Goal: Task Accomplishment & Management: Complete application form

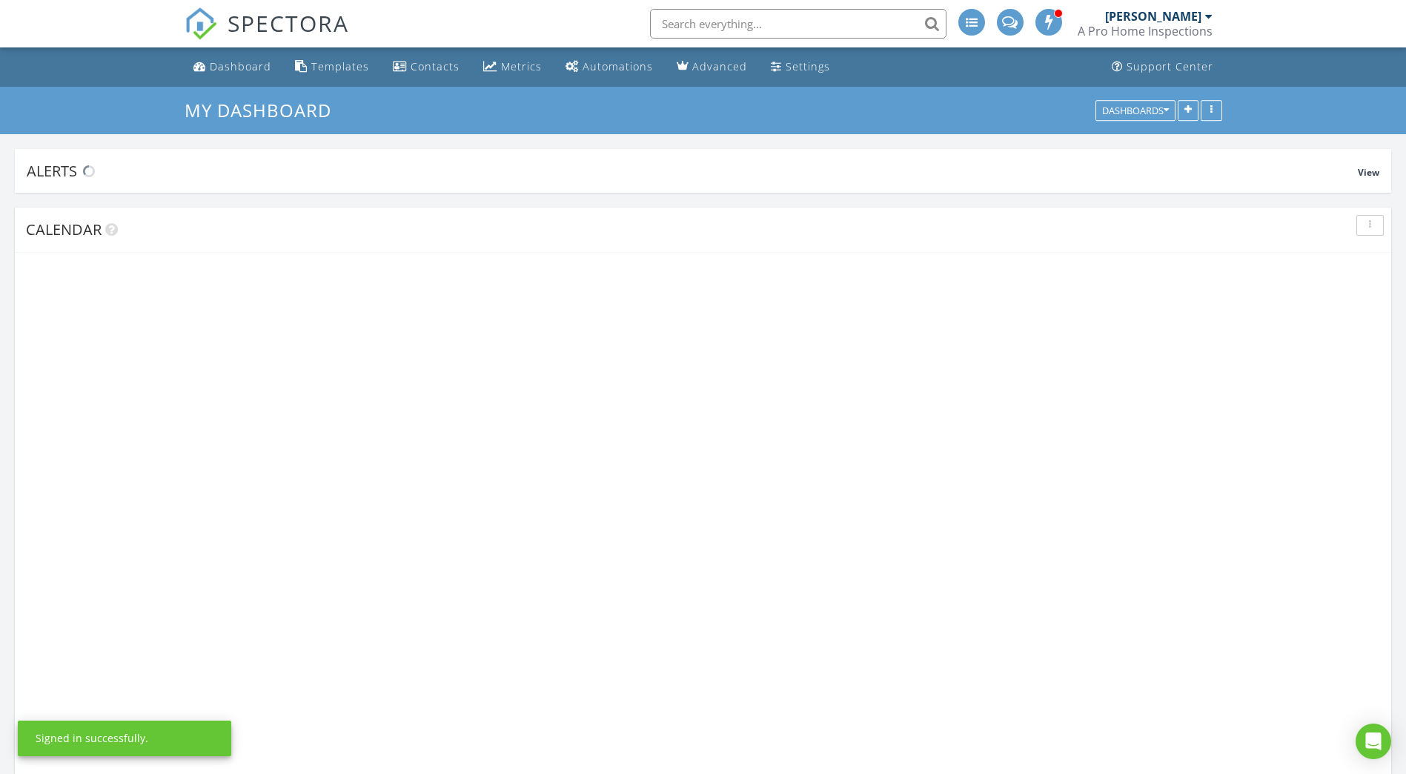
scroll to position [1224, 1429]
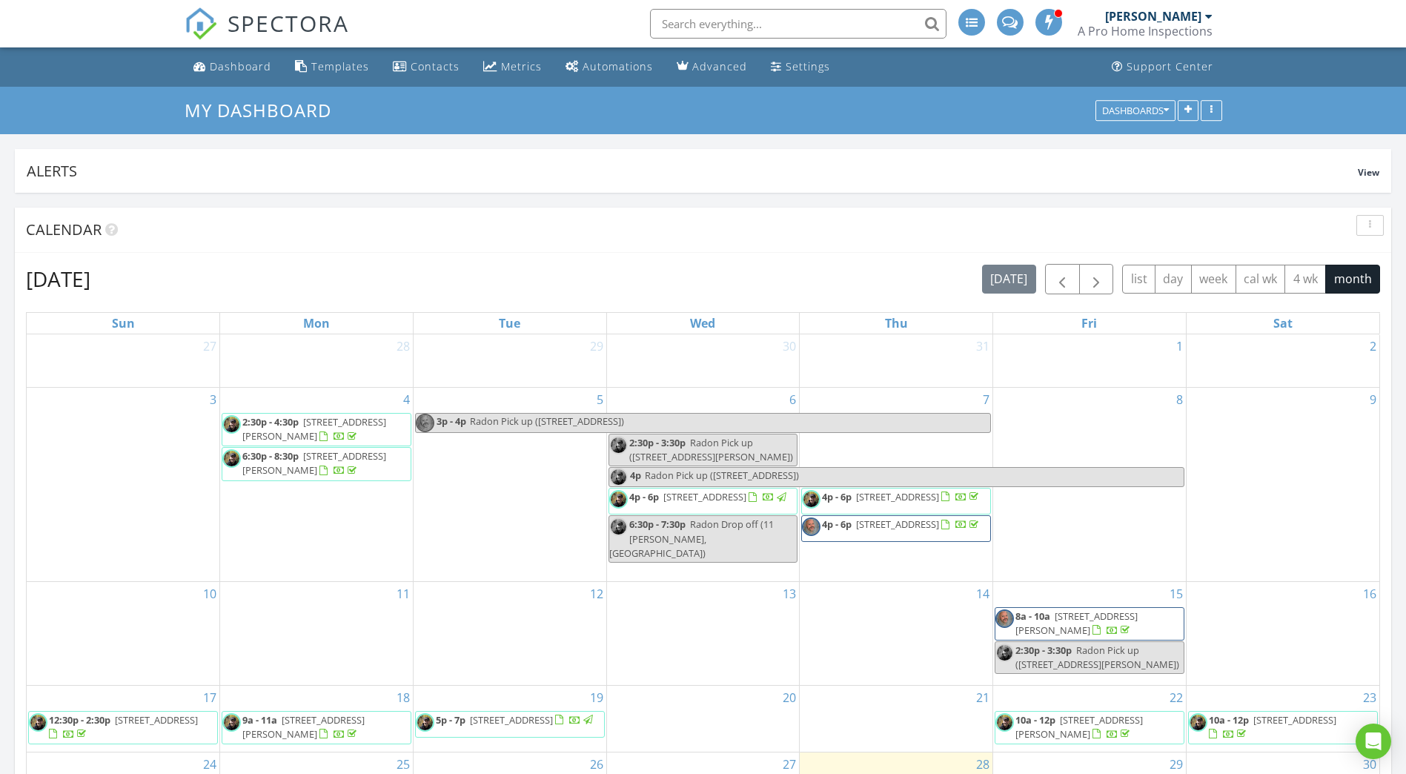
click at [1193, 19] on div "[PERSON_NAME]" at bounding box center [1153, 16] width 96 height 15
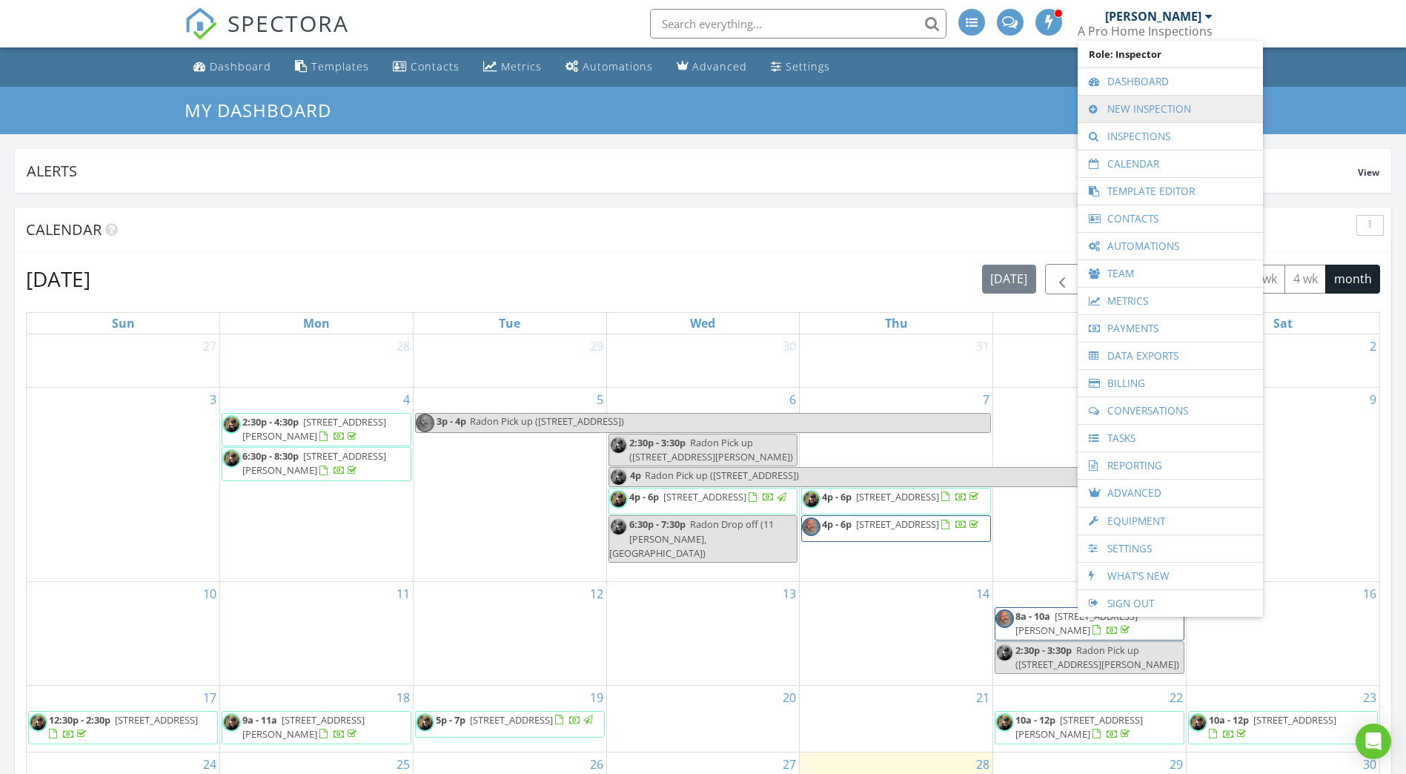
click at [1144, 113] on link "New Inspection" at bounding box center [1170, 109] width 170 height 27
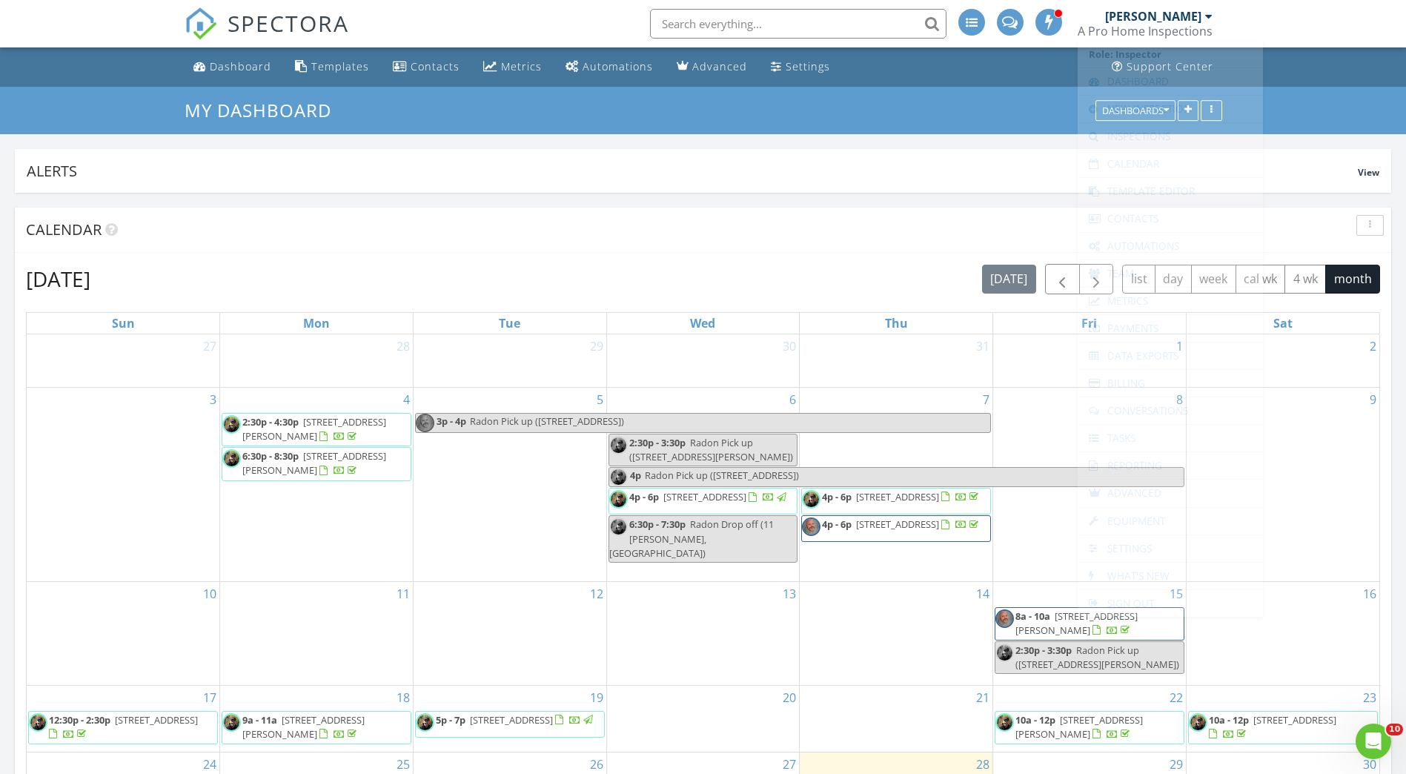
scroll to position [0, 0]
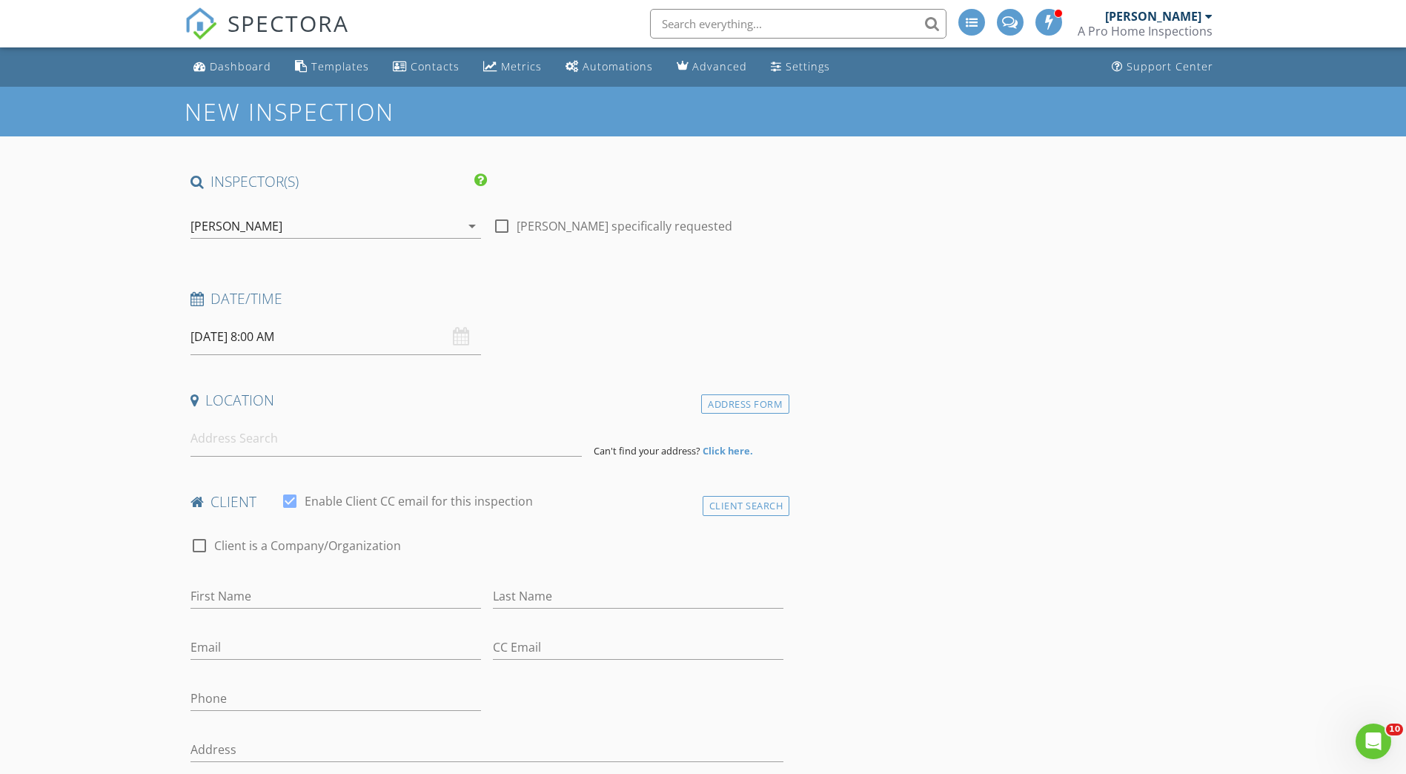
click at [211, 341] on input "[DATE] 8:00 AM" at bounding box center [335, 337] width 291 height 36
select select "8"
type input "[DATE] 8:00 AM"
type input "04"
type input "[DATE] 4:00 PM"
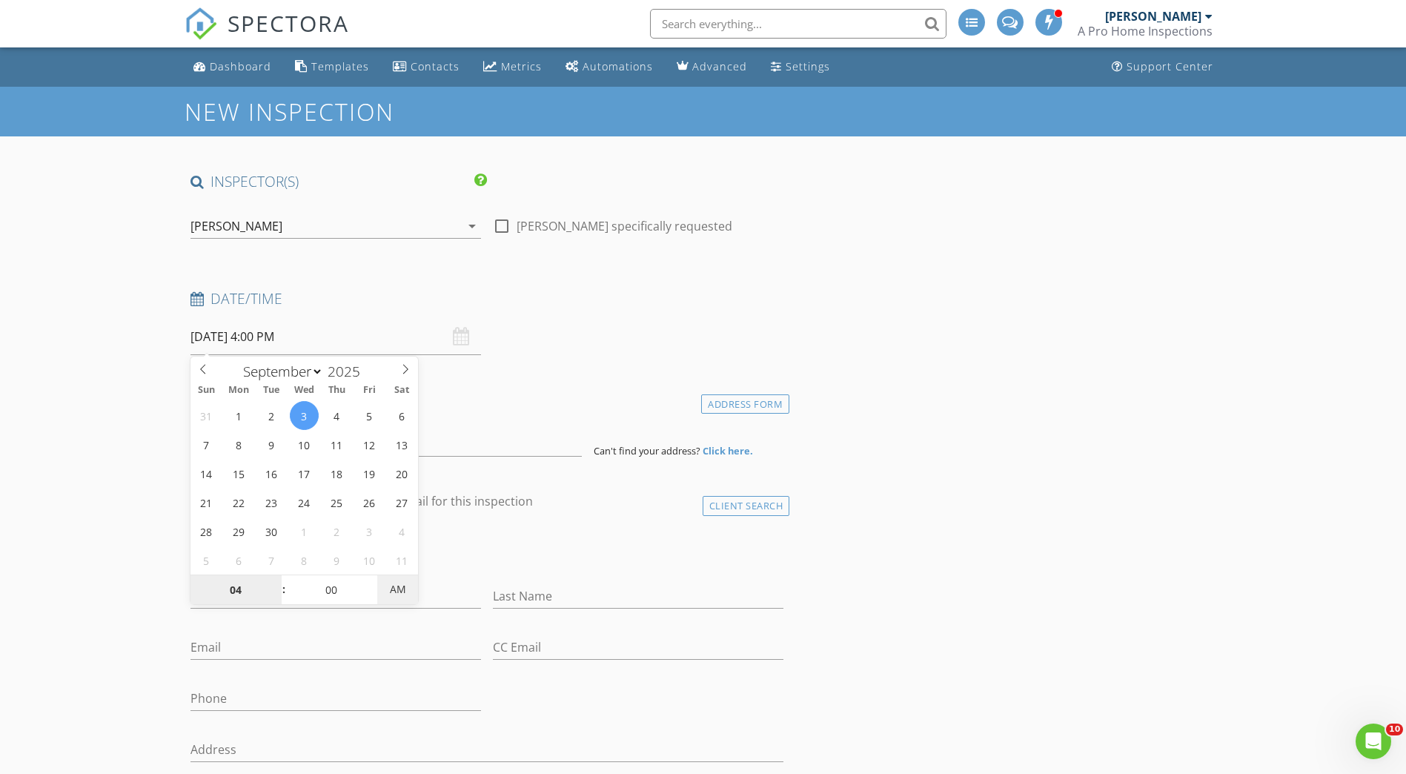
click at [400, 590] on span "AM" at bounding box center [397, 589] width 41 height 30
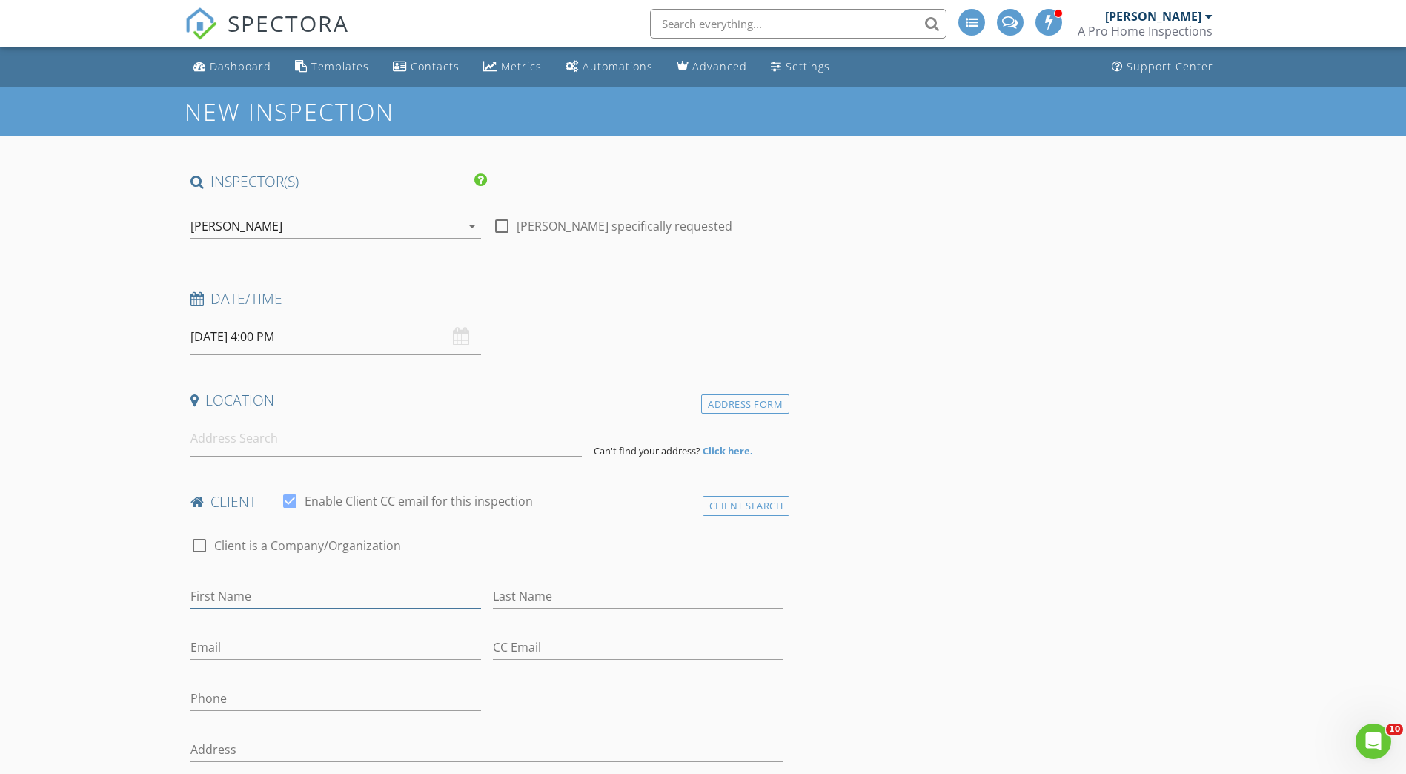
click at [206, 600] on input "First Name" at bounding box center [335, 596] width 291 height 24
type input "b"
type input "Blerina"
type input "[PERSON_NAME]"
type input "[EMAIL_ADDRESS][DOMAIN_NAME]"
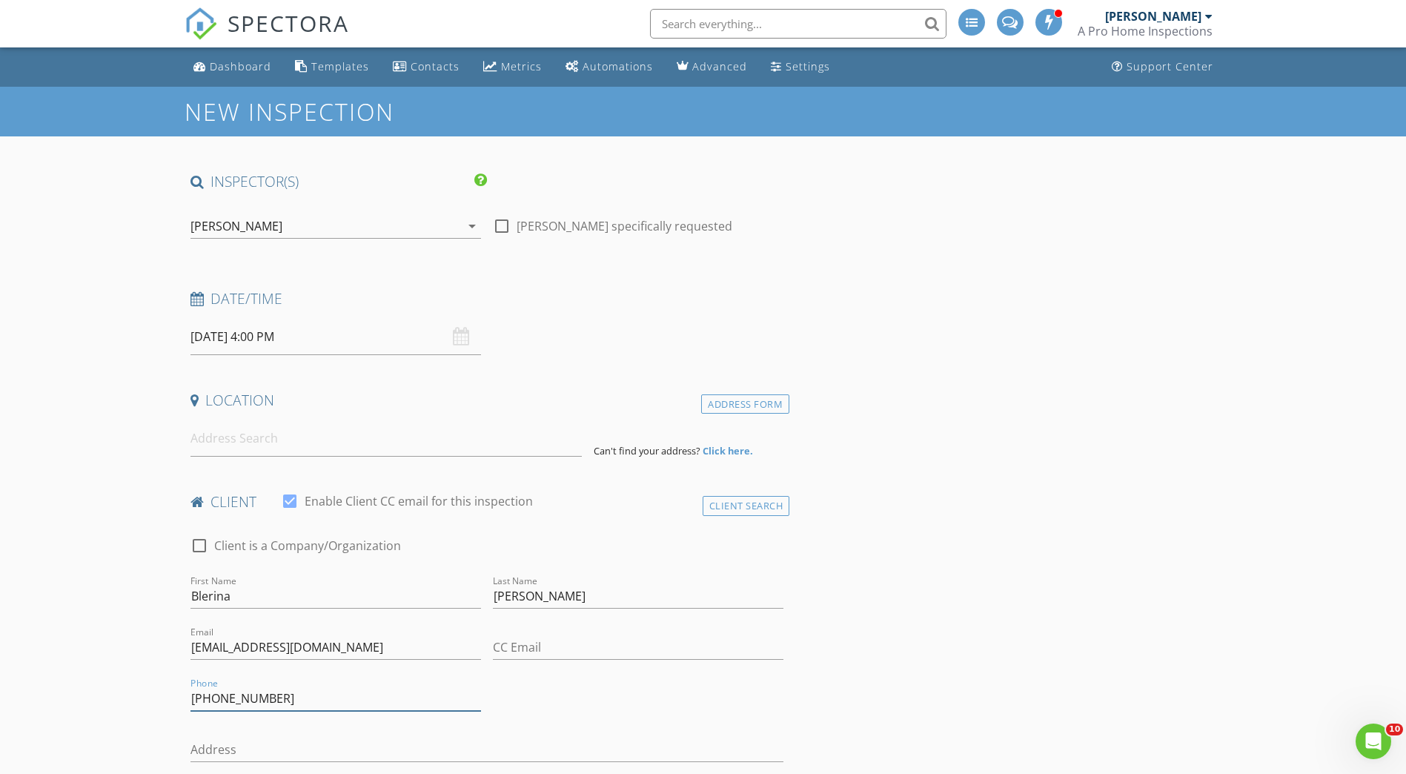
type input "[PHONE_NUMBER]"
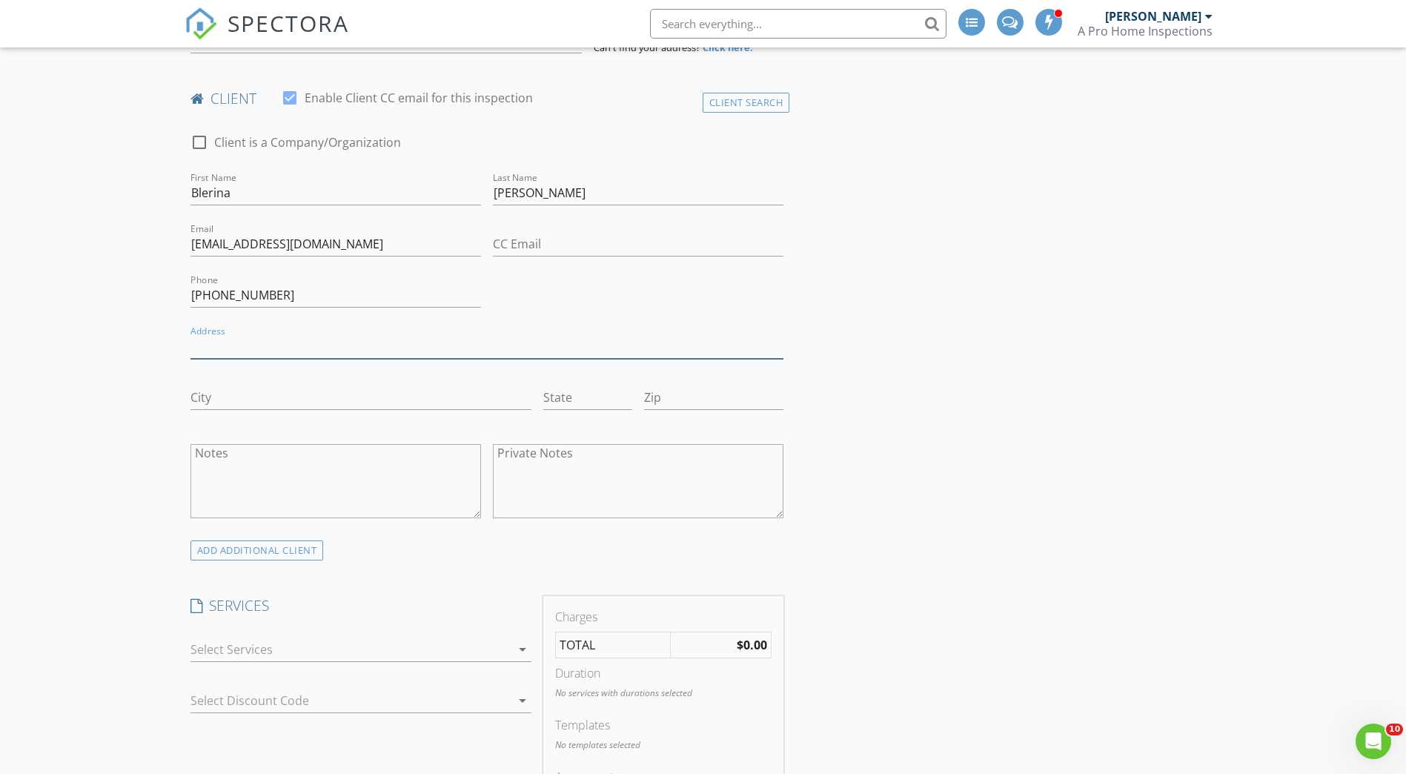
scroll to position [519, 0]
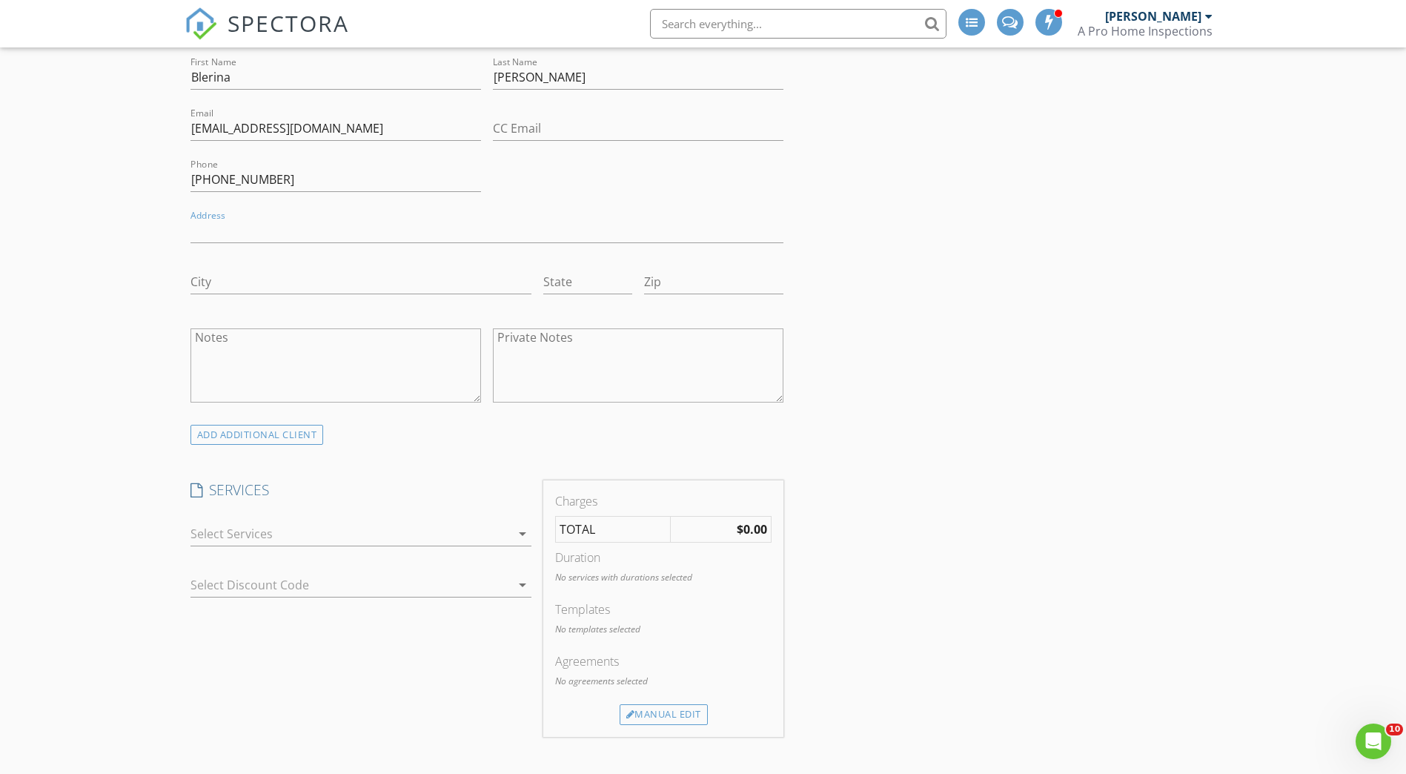
click at [288, 523] on div at bounding box center [350, 534] width 320 height 24
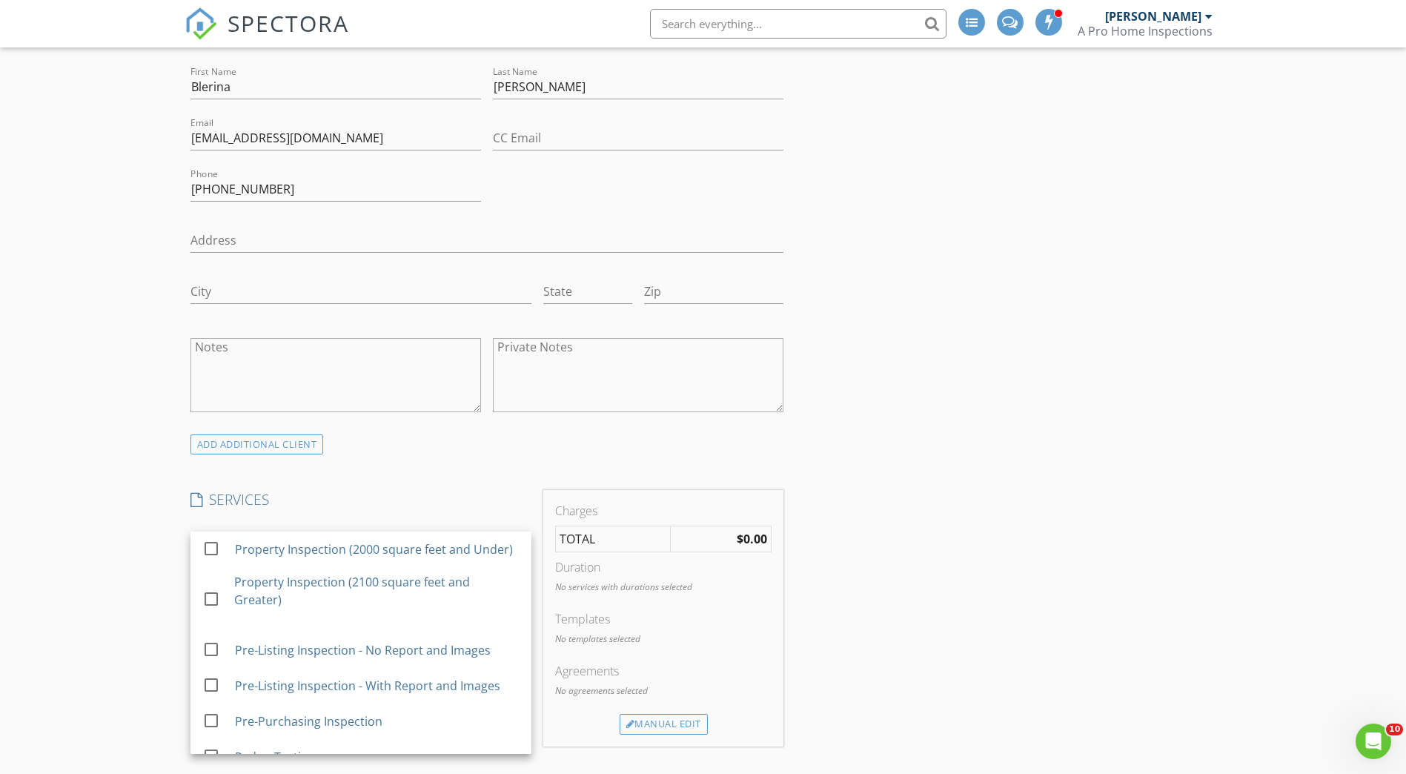
scroll to position [148, 0]
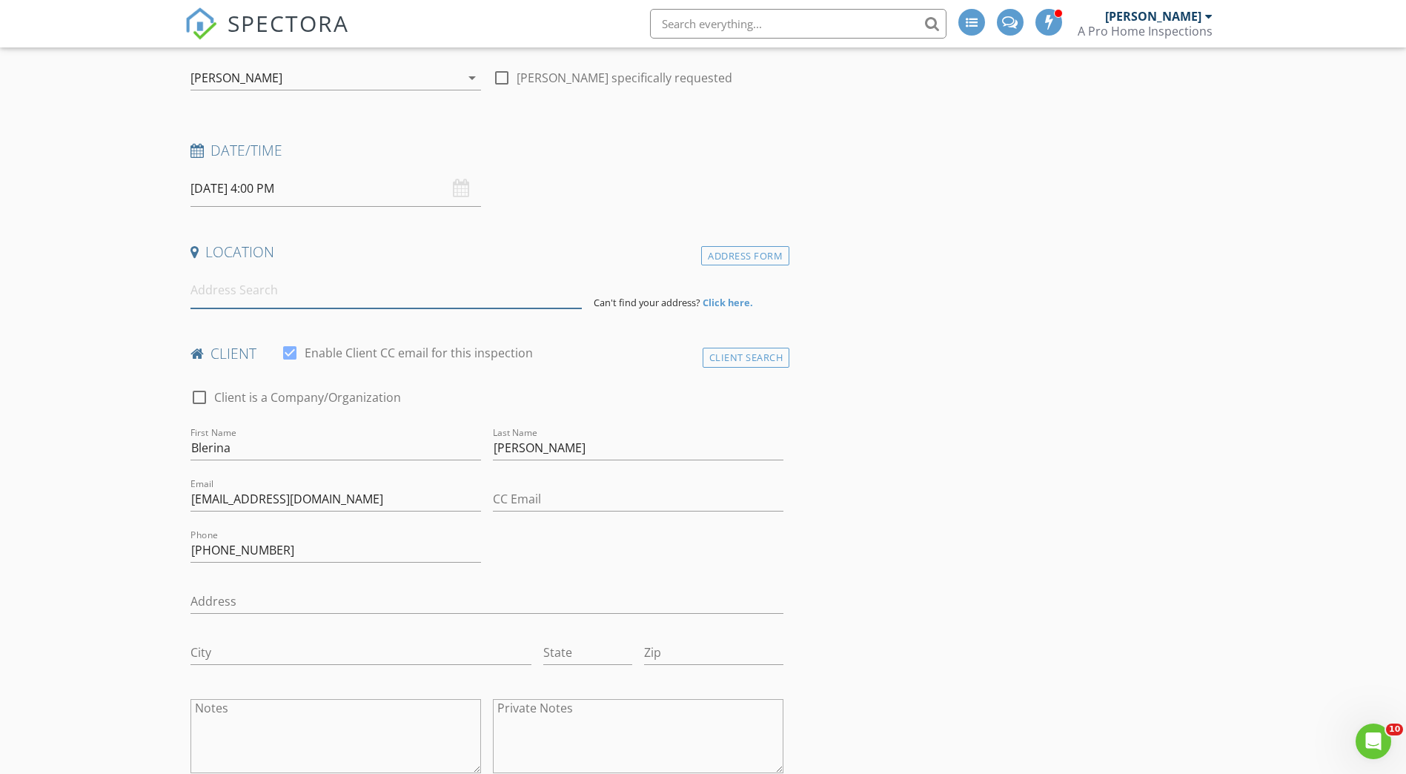
click at [194, 293] on input at bounding box center [385, 290] width 391 height 36
type input "[STREET_ADDRESS][PERSON_NAME][PERSON_NAME]"
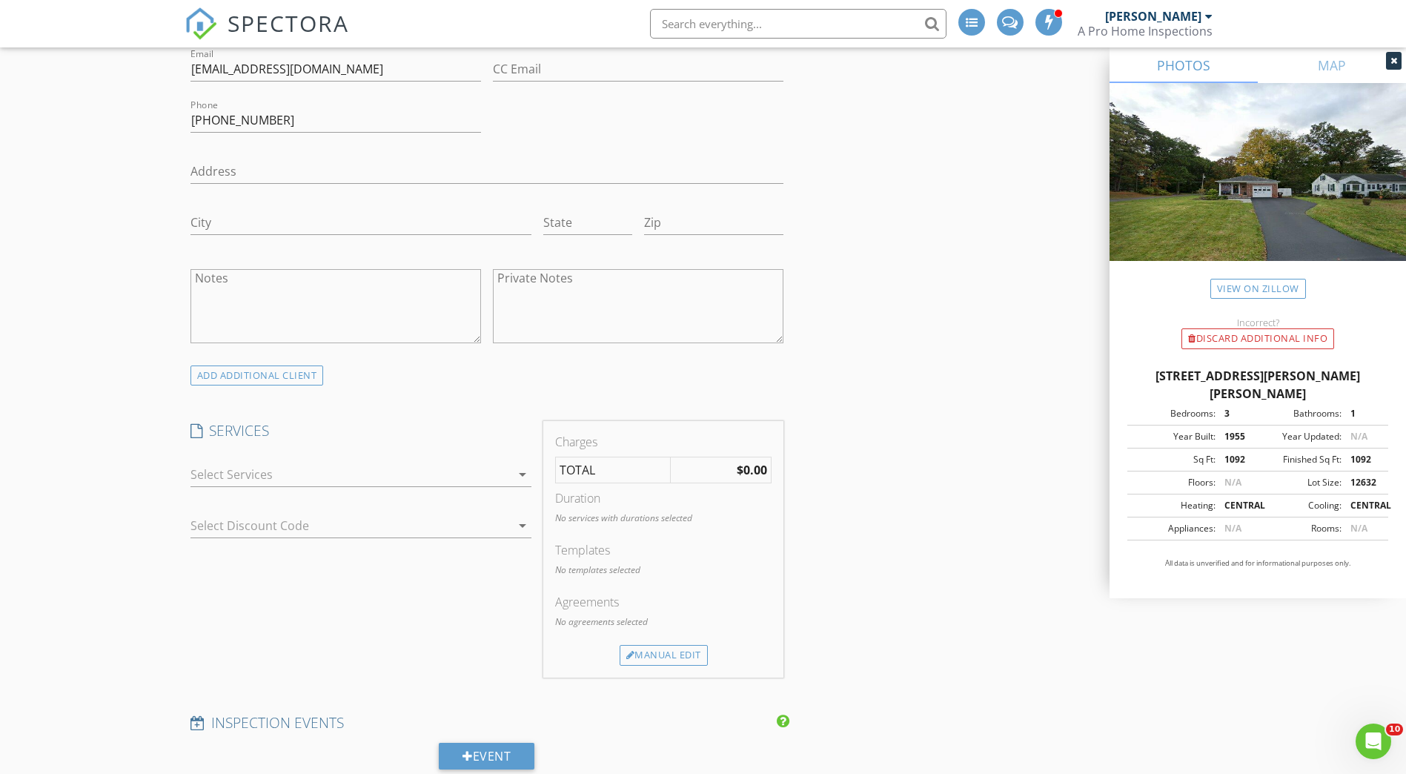
scroll to position [889, 0]
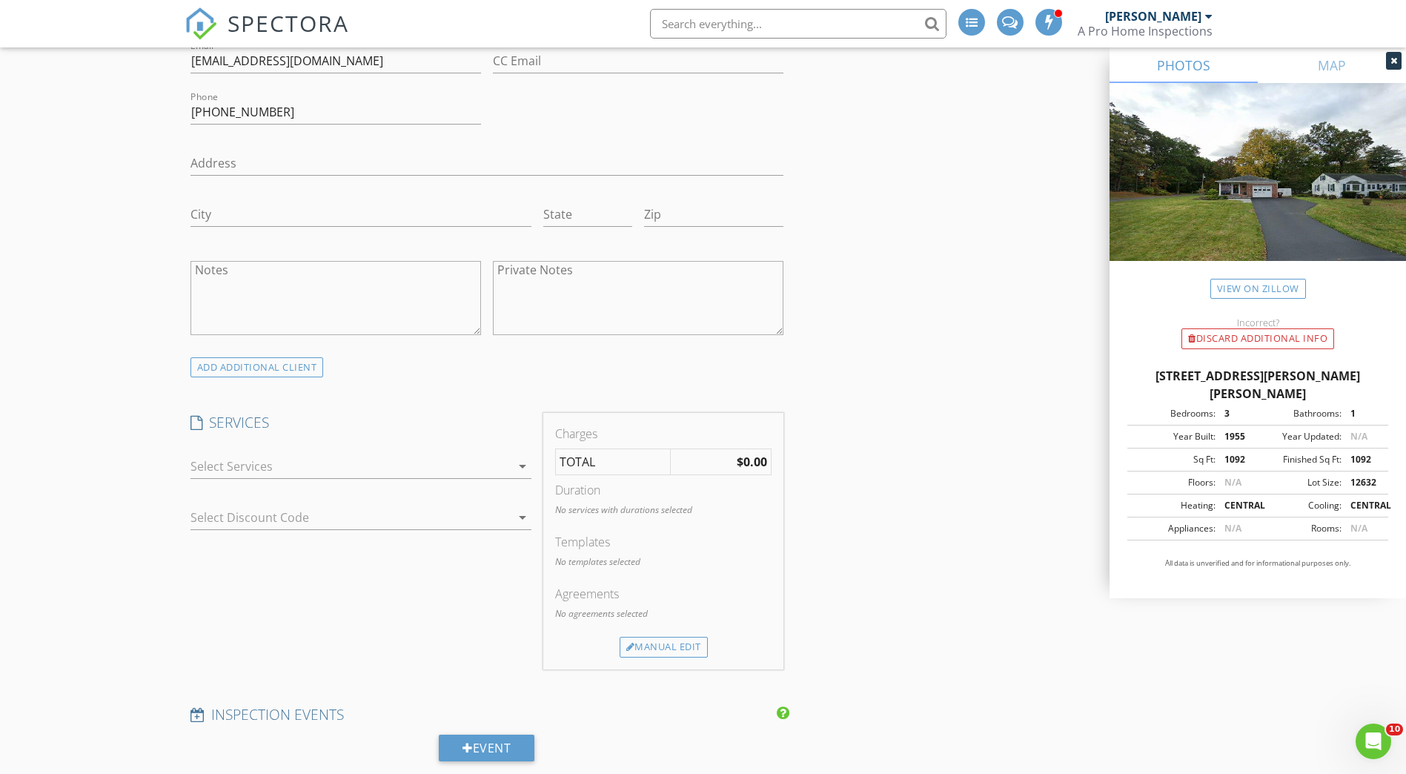
drag, startPoint x: 484, startPoint y: 468, endPoint x: 474, endPoint y: 473, distance: 10.9
click at [484, 468] on div at bounding box center [350, 466] width 320 height 24
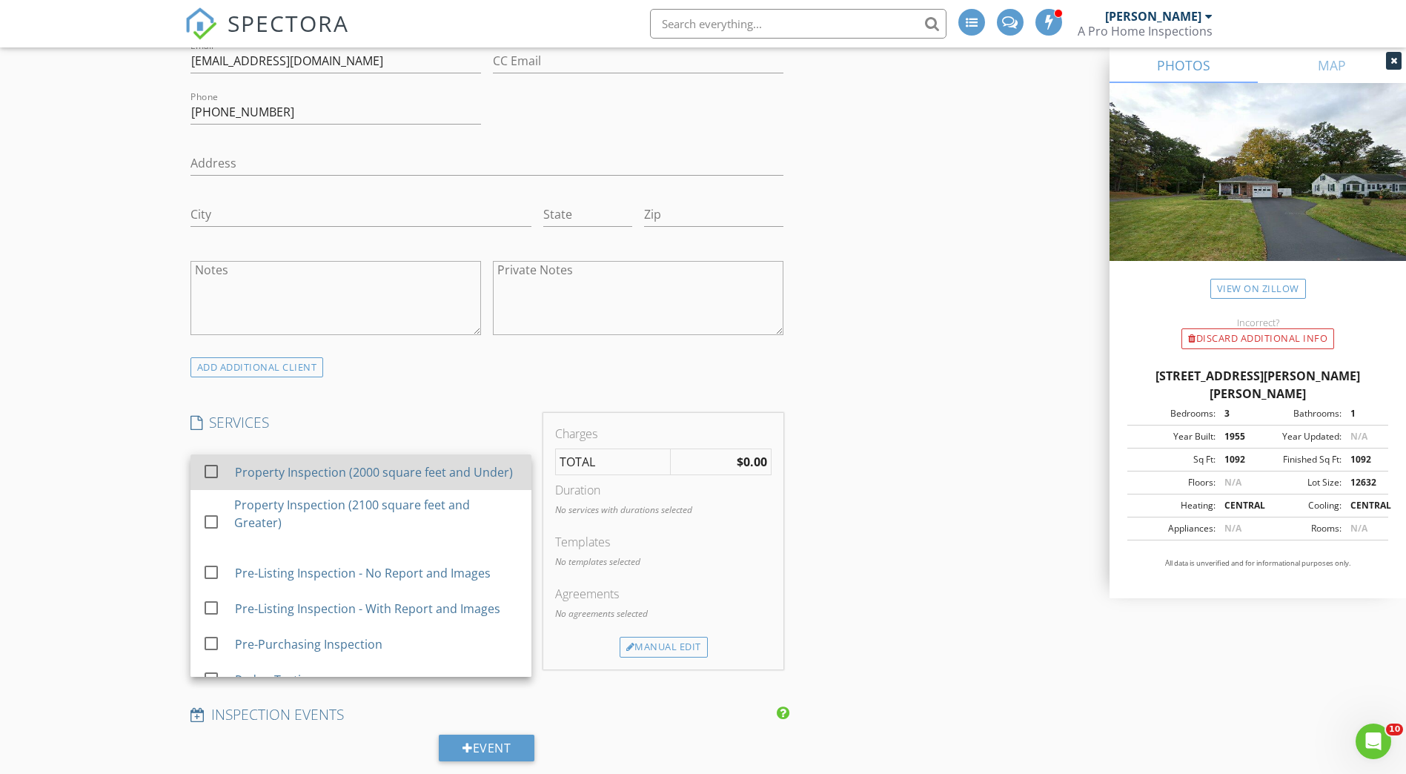
click at [212, 477] on div at bounding box center [211, 471] width 25 height 25
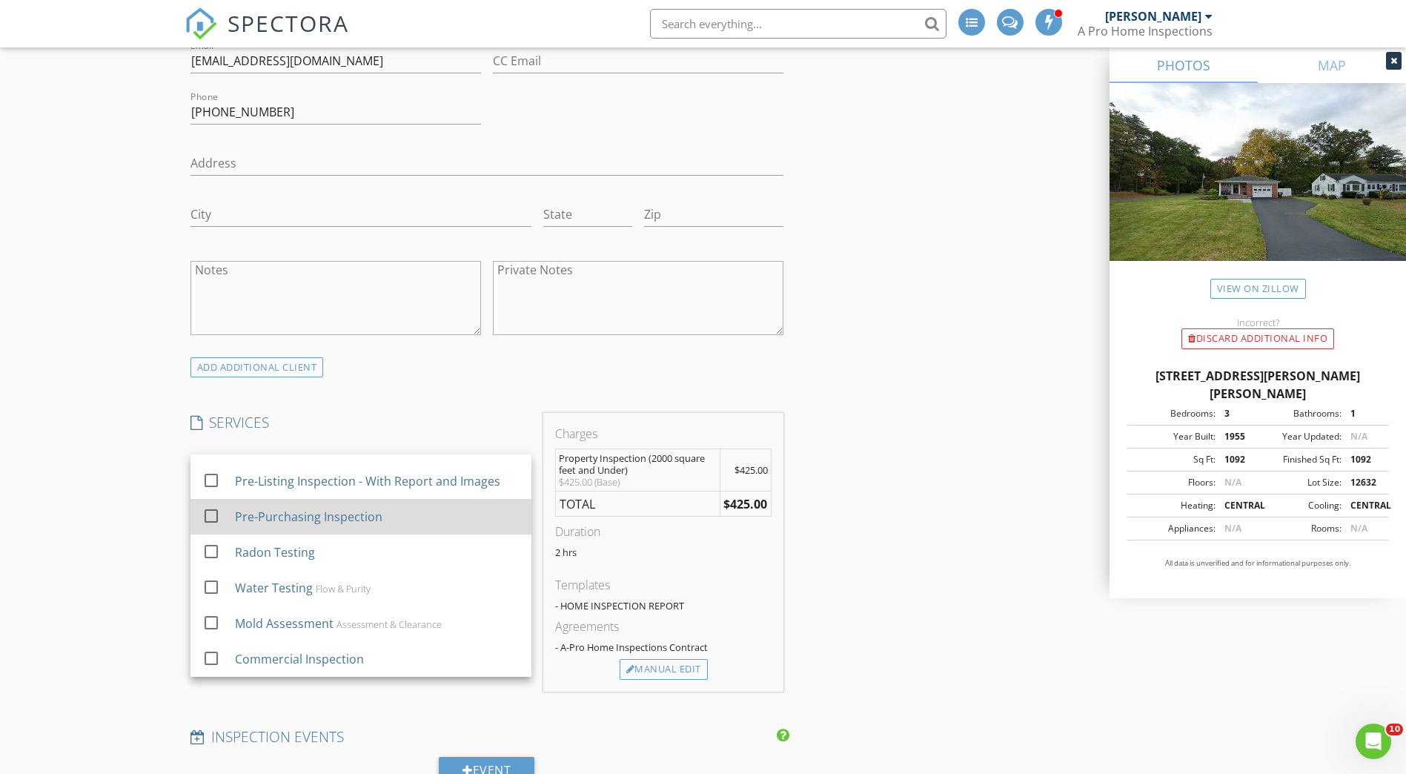
scroll to position [139, 0]
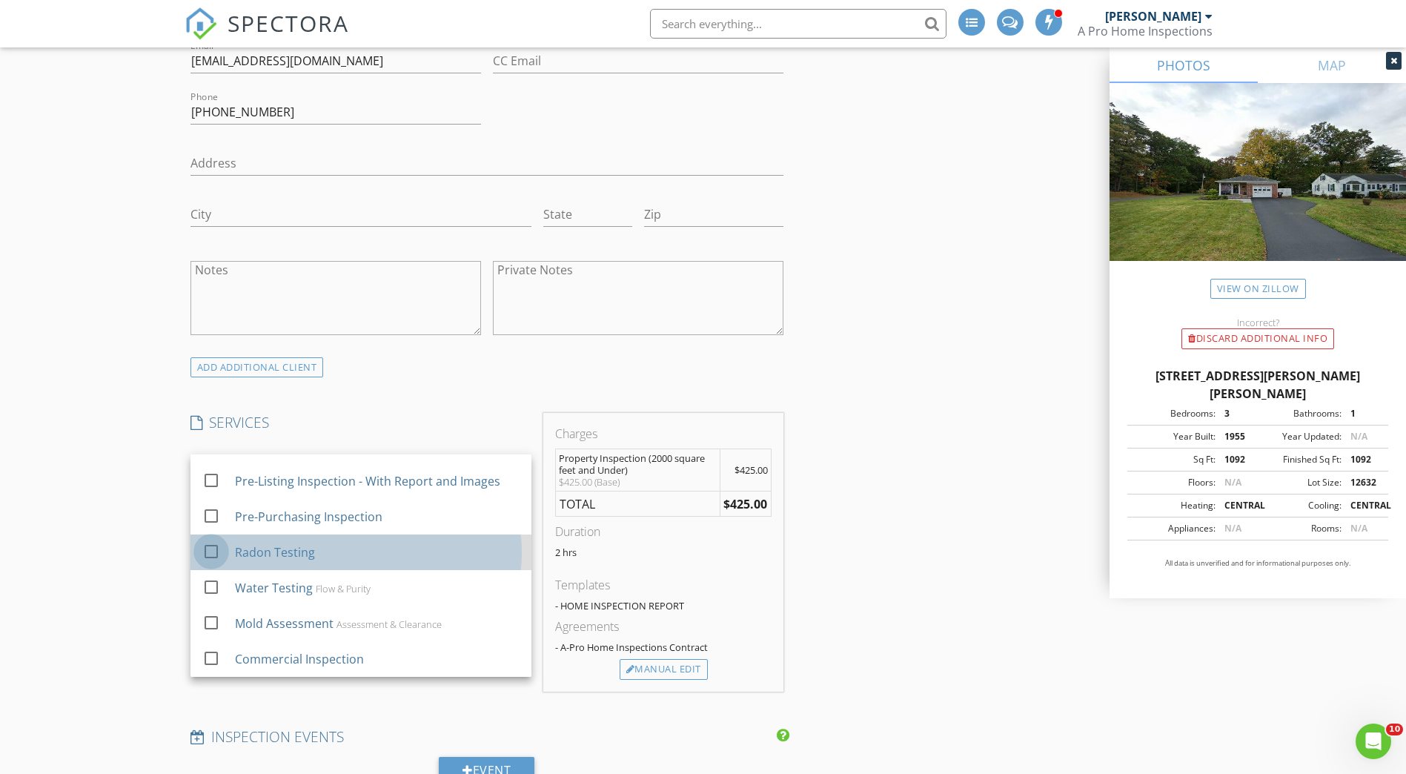
click at [206, 551] on div at bounding box center [211, 551] width 25 height 25
select select "8"
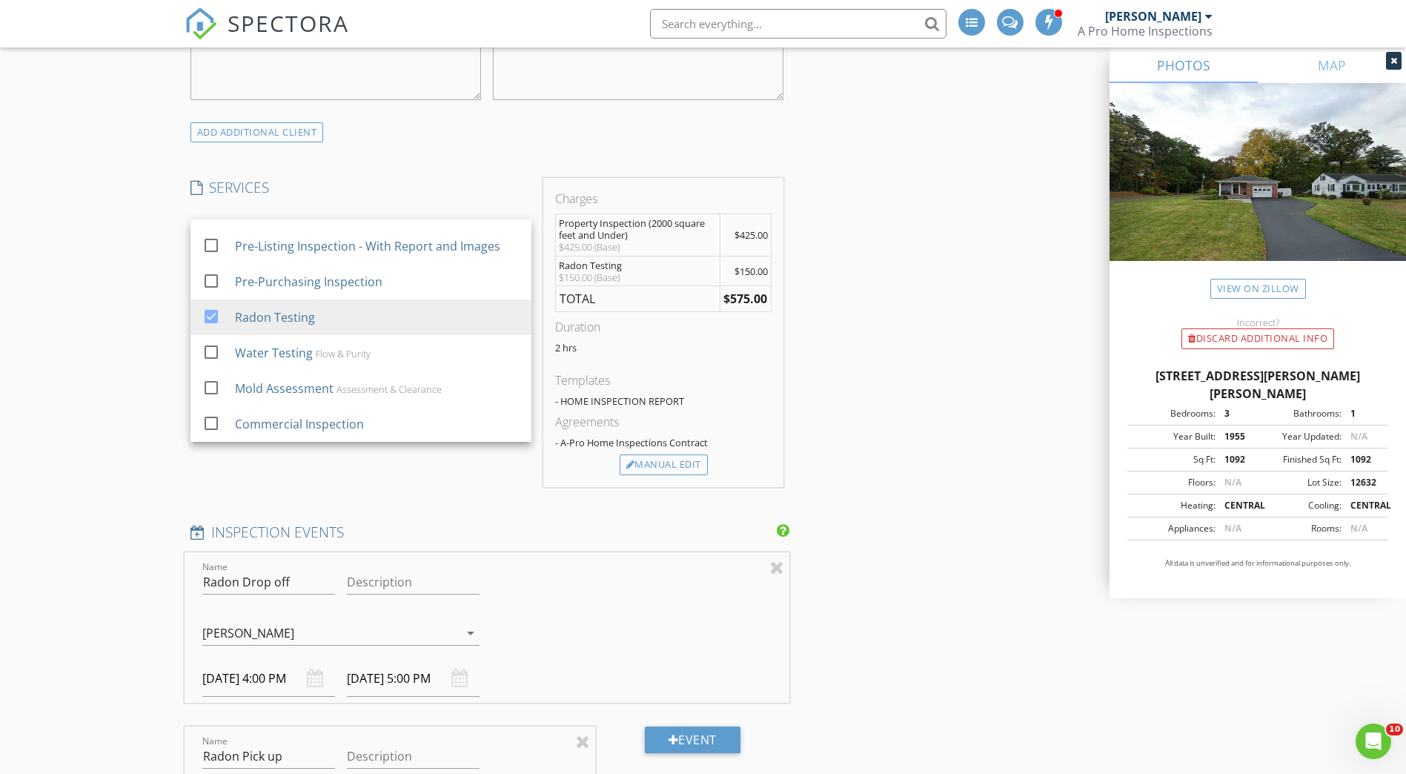
scroll to position [1186, 0]
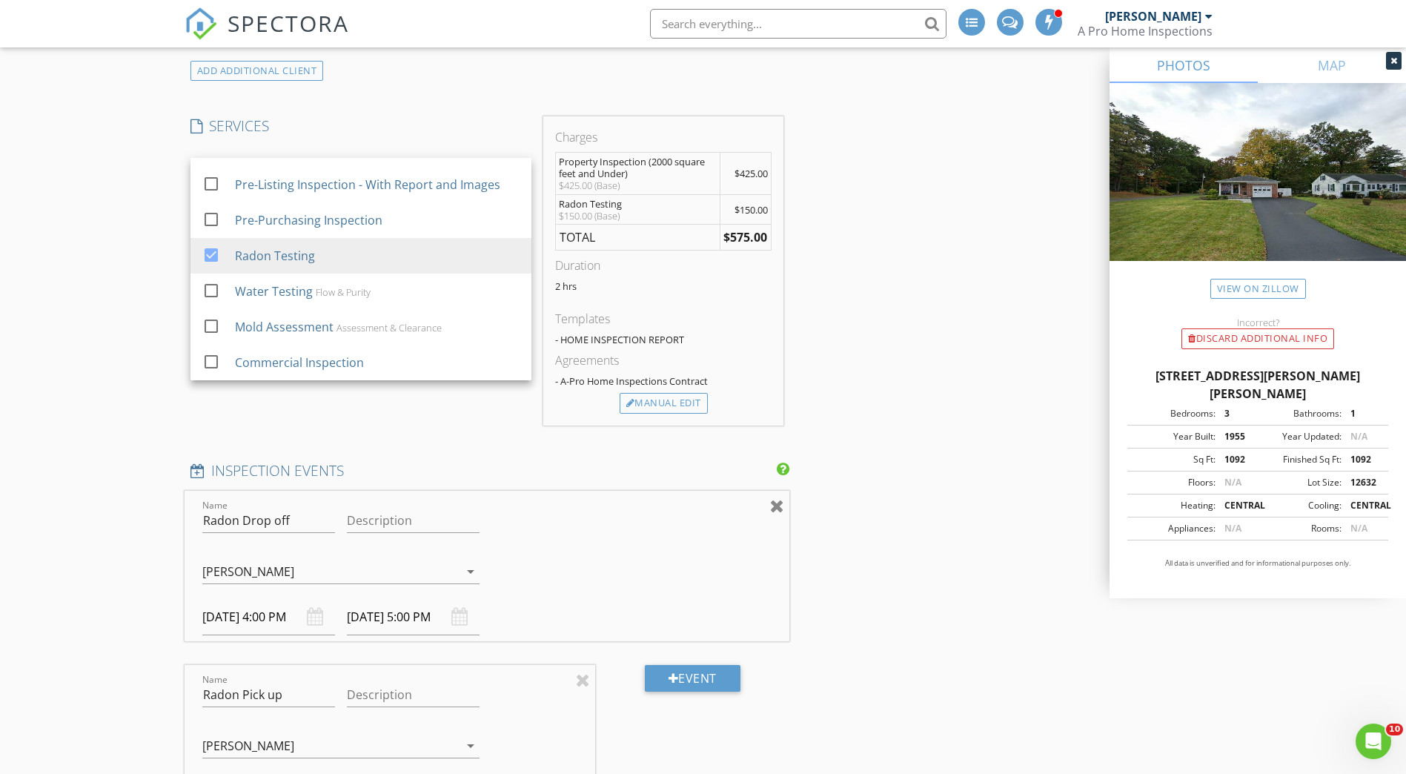
click at [775, 507] on div at bounding box center [777, 506] width 14 height 18
type input "Radon Pick up"
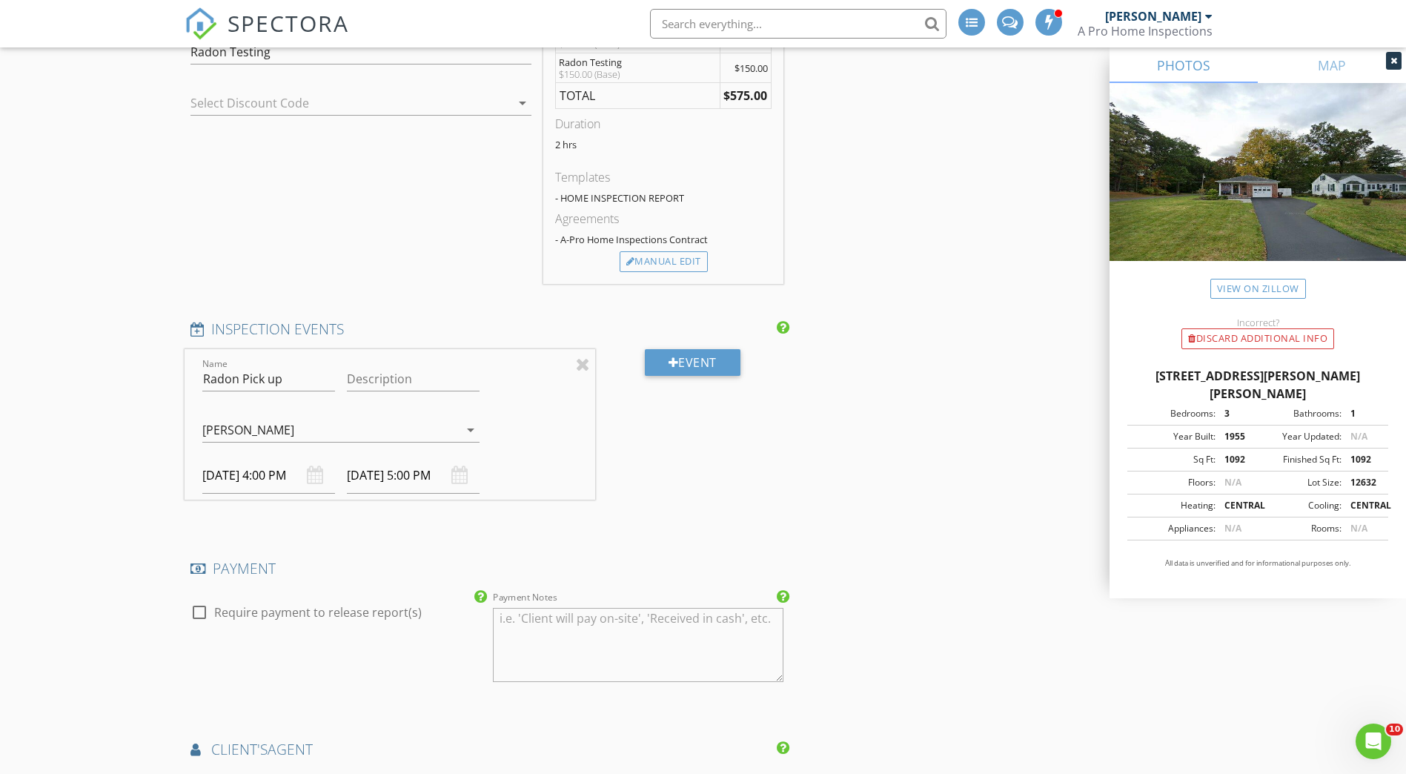
scroll to position [1334, 0]
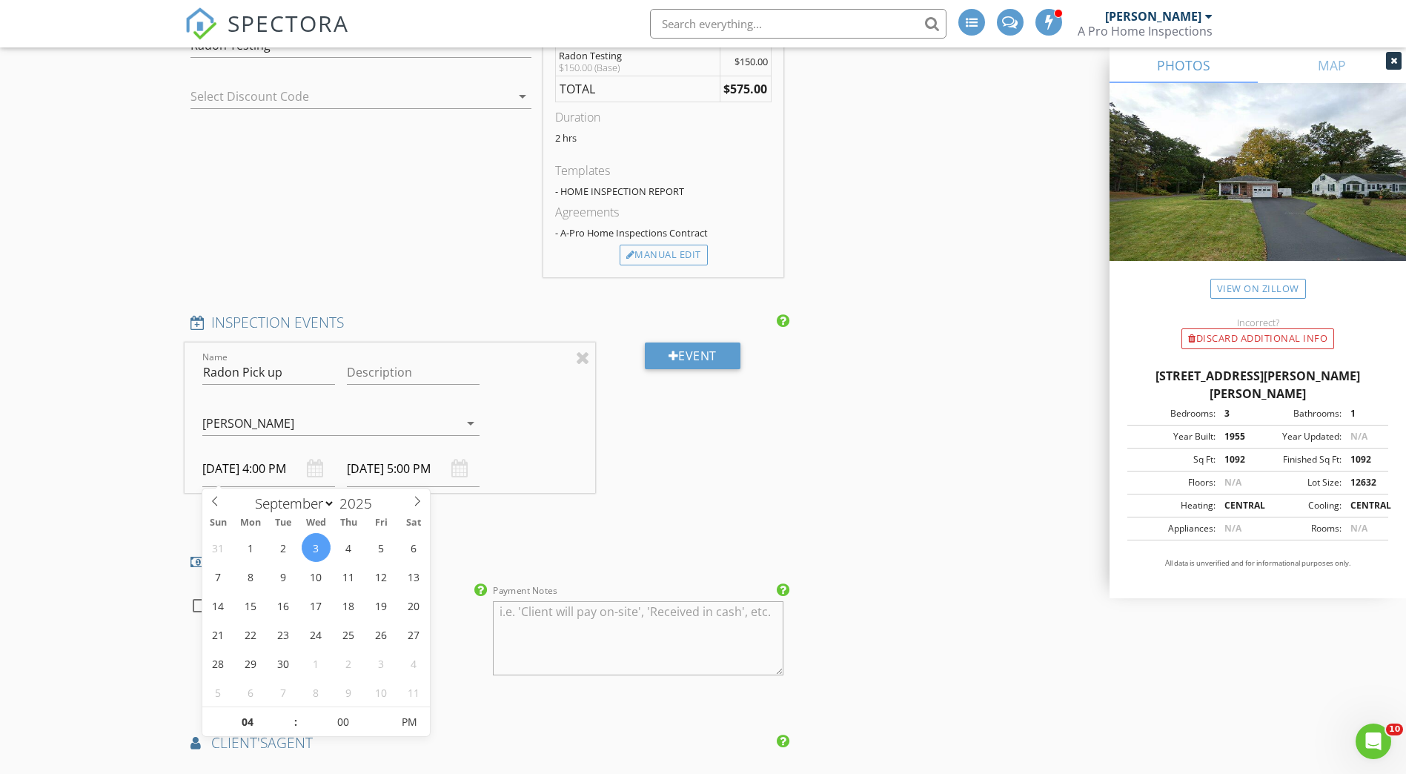
click at [219, 466] on input "[DATE] 4:00 PM" at bounding box center [268, 469] width 133 height 36
type input "[DATE] 4:00 PM"
type input "[DATE] 5:00 PM"
click at [778, 509] on div "Event" at bounding box center [692, 429] width 194 height 174
click at [193, 608] on div at bounding box center [199, 605] width 25 height 25
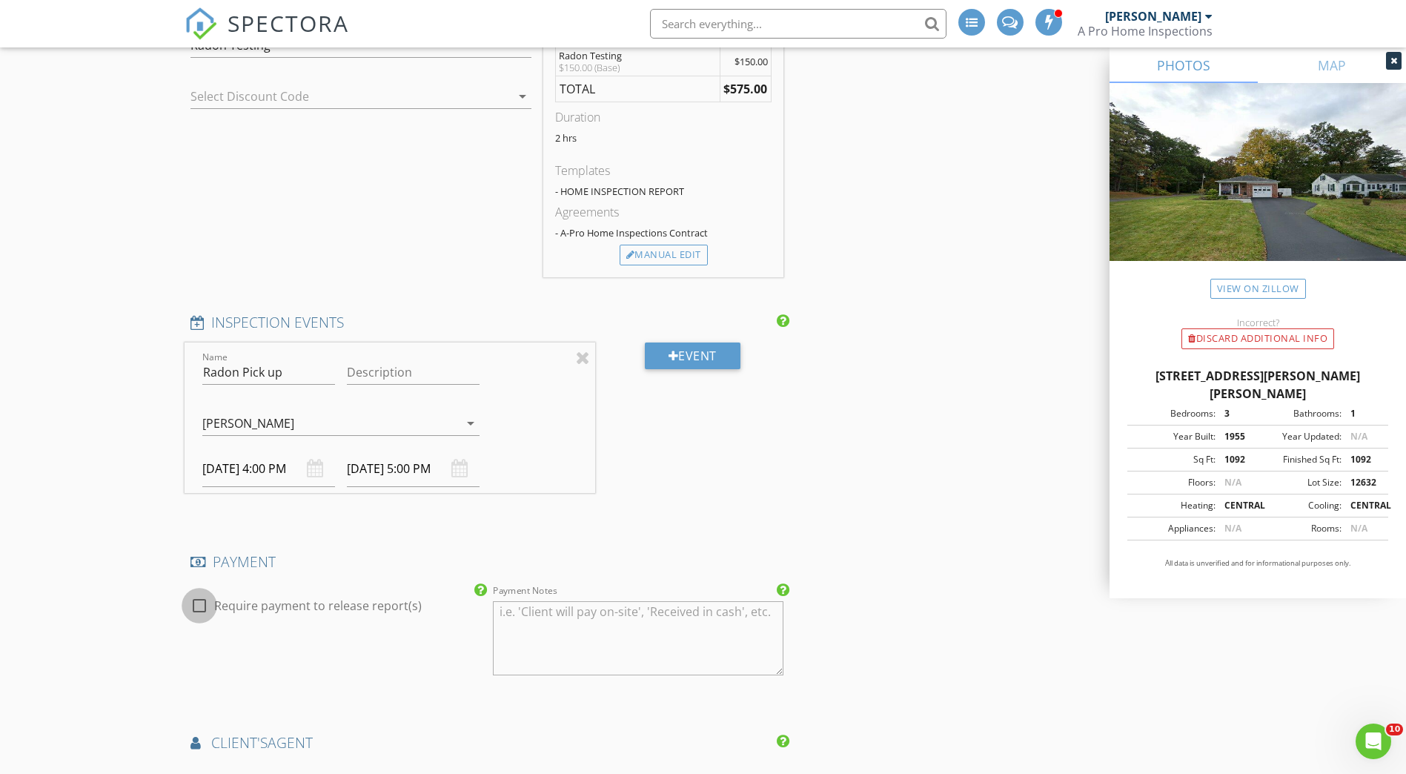
checkbox input "true"
click at [541, 610] on textarea "Payment Notes" at bounding box center [638, 638] width 291 height 74
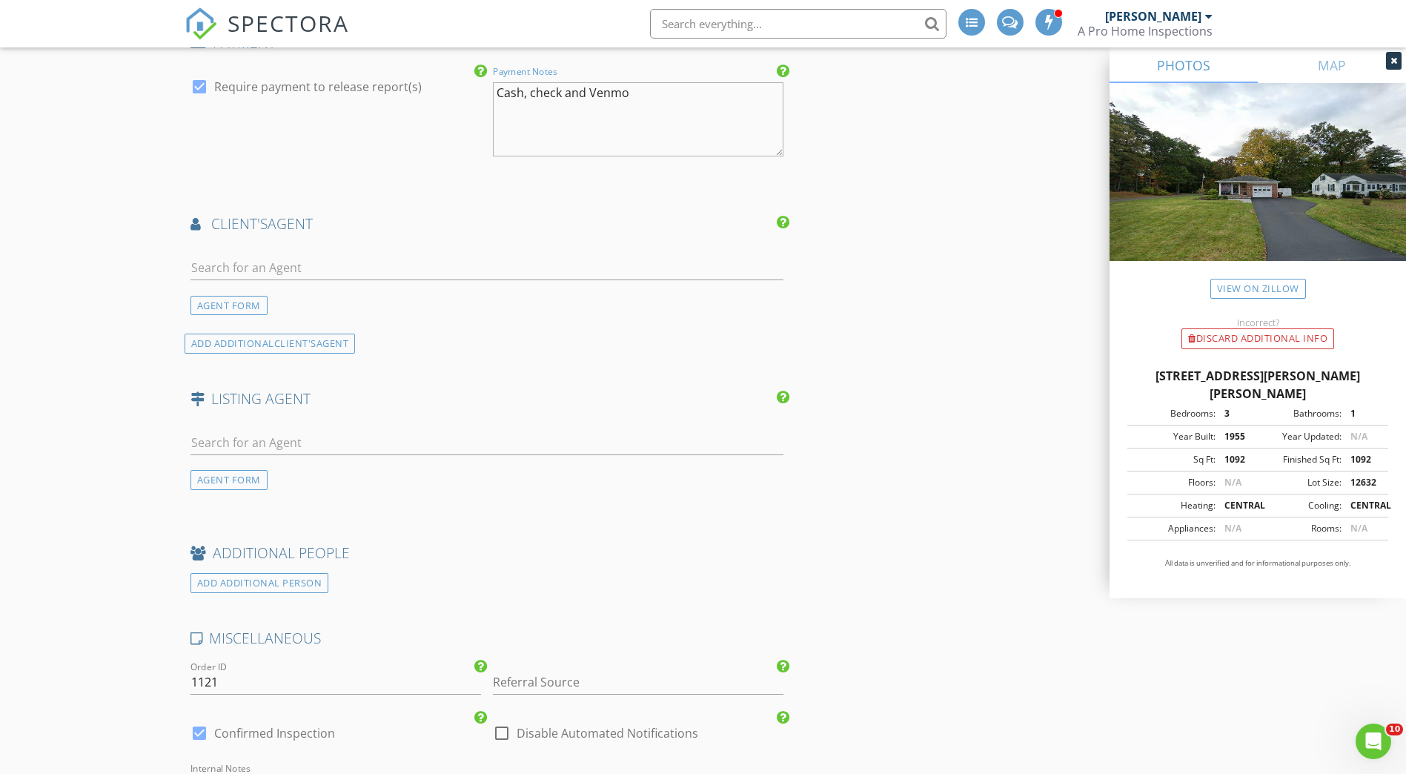
scroll to position [2223, 0]
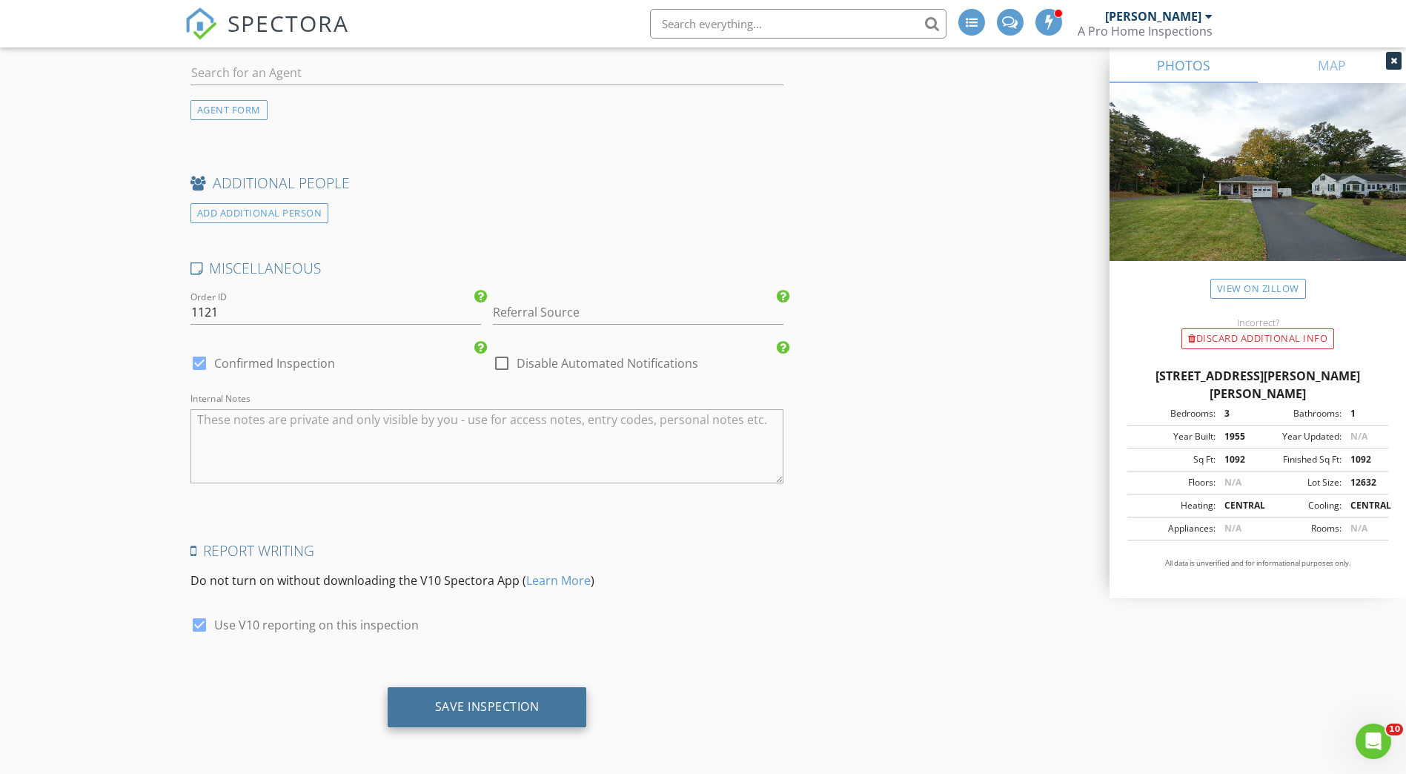
type textarea "Cash, check and Venmo"
click at [476, 712] on div "Save Inspection" at bounding box center [487, 706] width 105 height 15
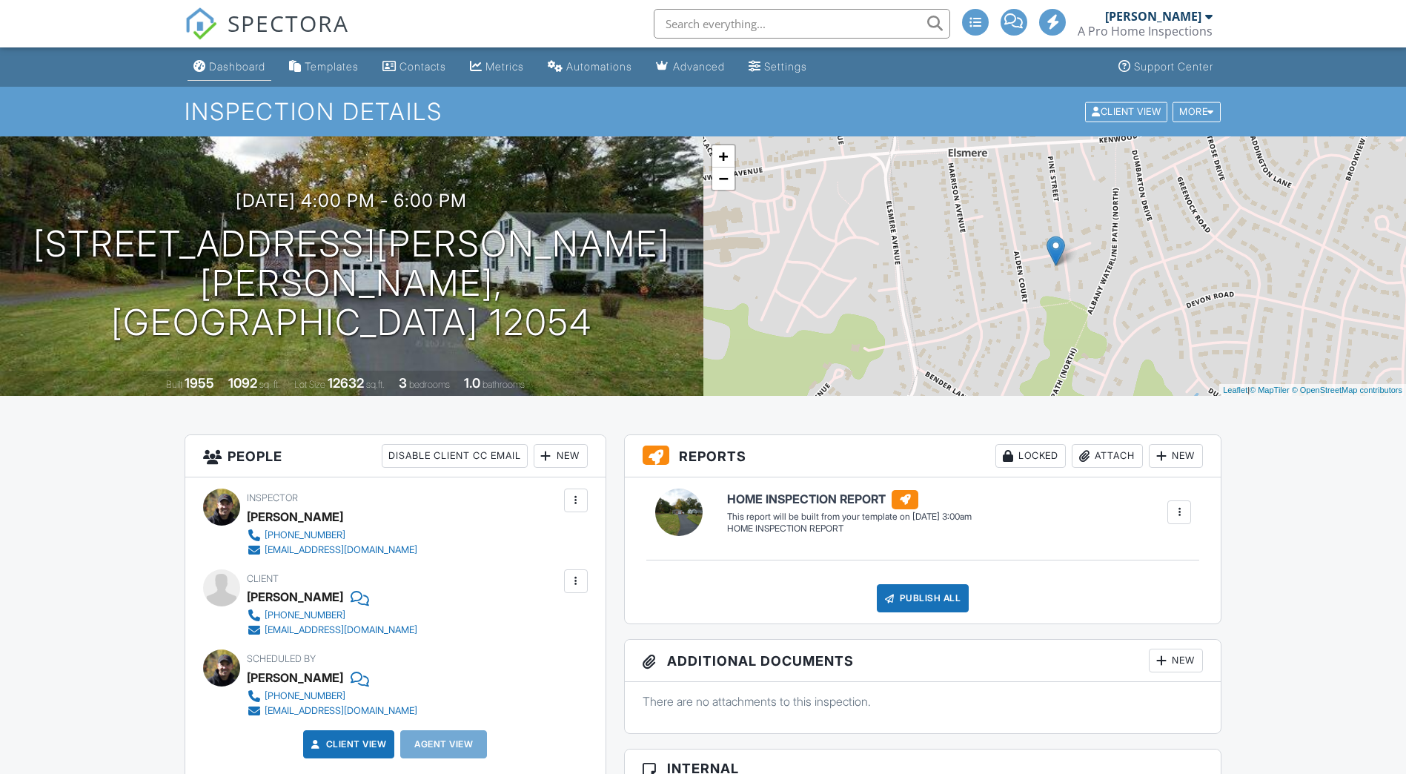
drag, startPoint x: 222, startPoint y: 68, endPoint x: 557, endPoint y: 404, distance: 474.3
click at [222, 68] on div "Dashboard" at bounding box center [237, 66] width 56 height 13
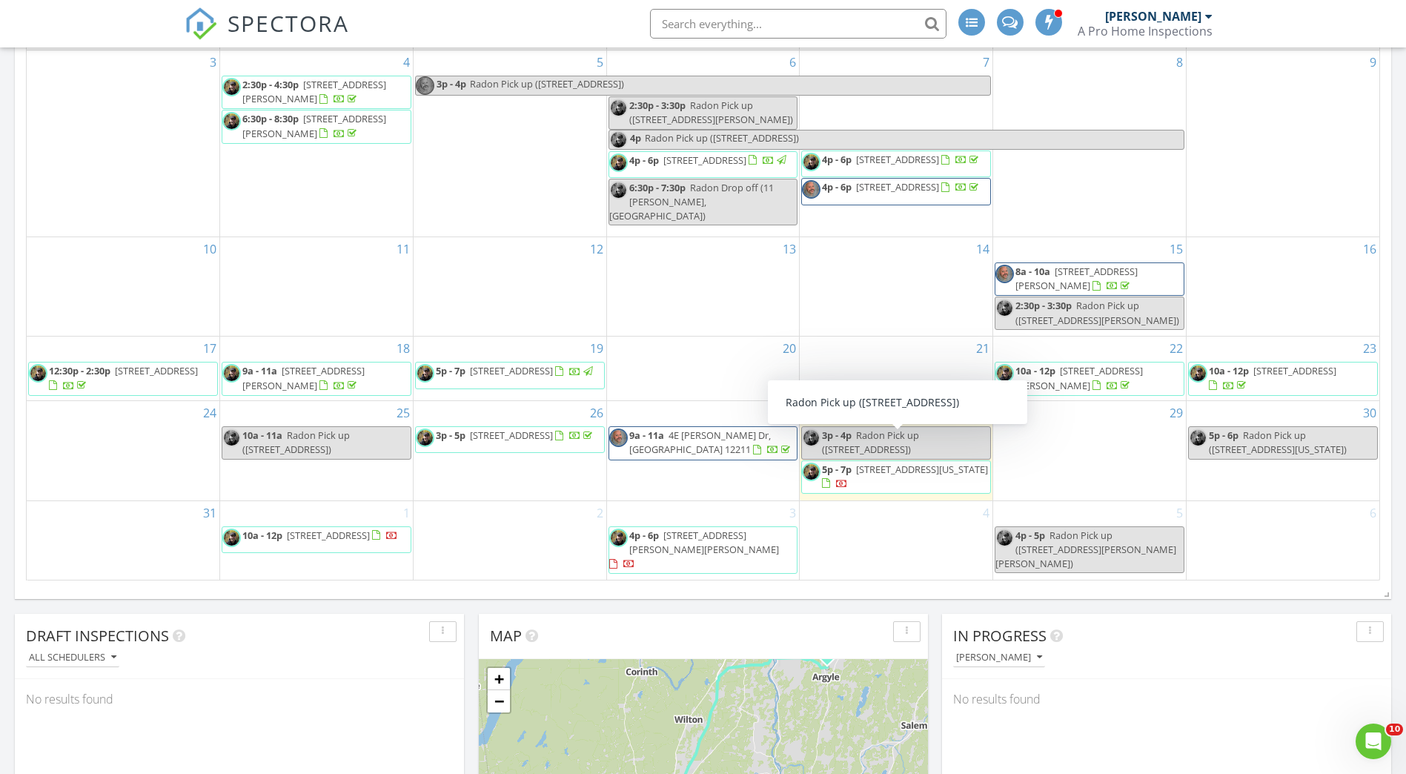
scroll to position [371, 0]
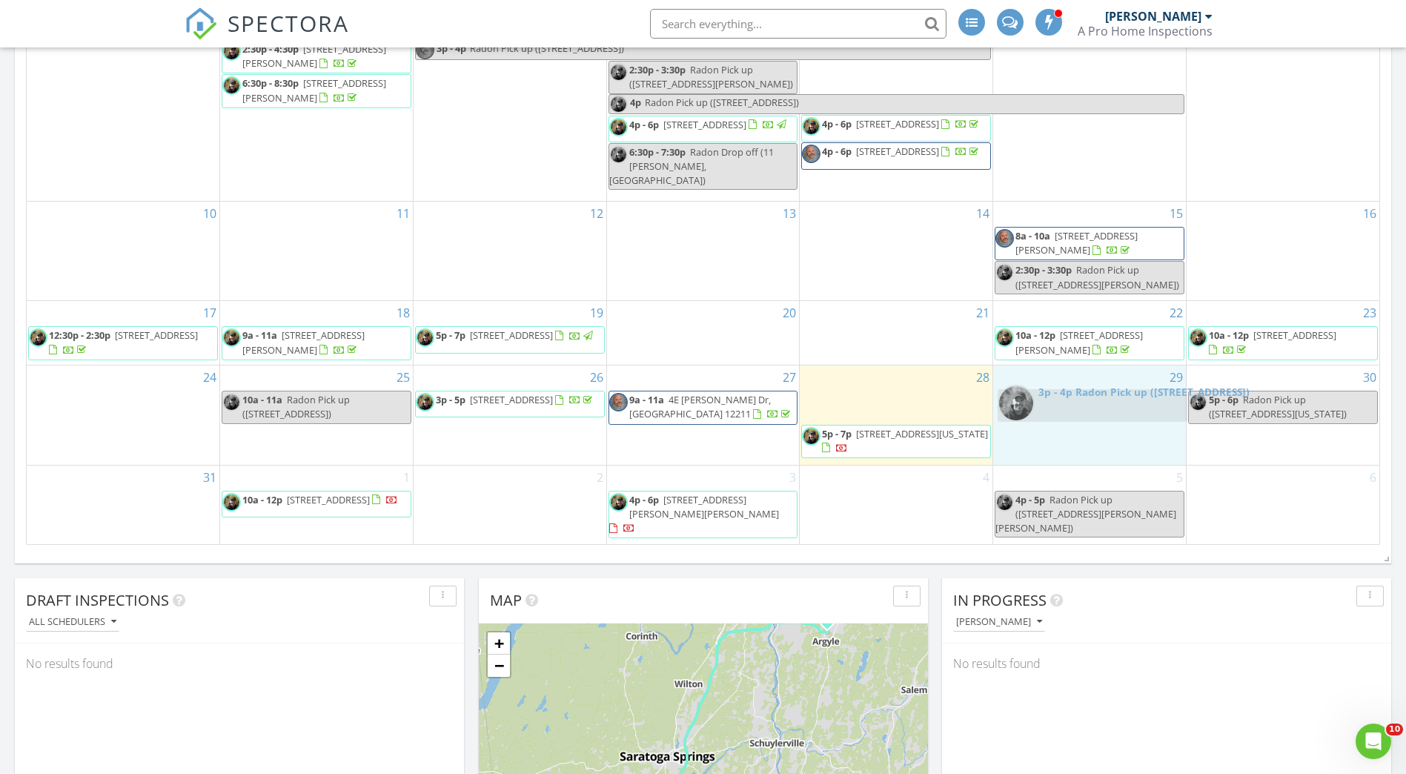
drag, startPoint x: 835, startPoint y: 409, endPoint x: 1032, endPoint y: 401, distance: 196.6
click at [1032, 401] on body "SPECTORA Don Collen A Pro Home Inspections Role: Inspector Dashboard New Inspec…" at bounding box center [703, 597] width 1406 height 1937
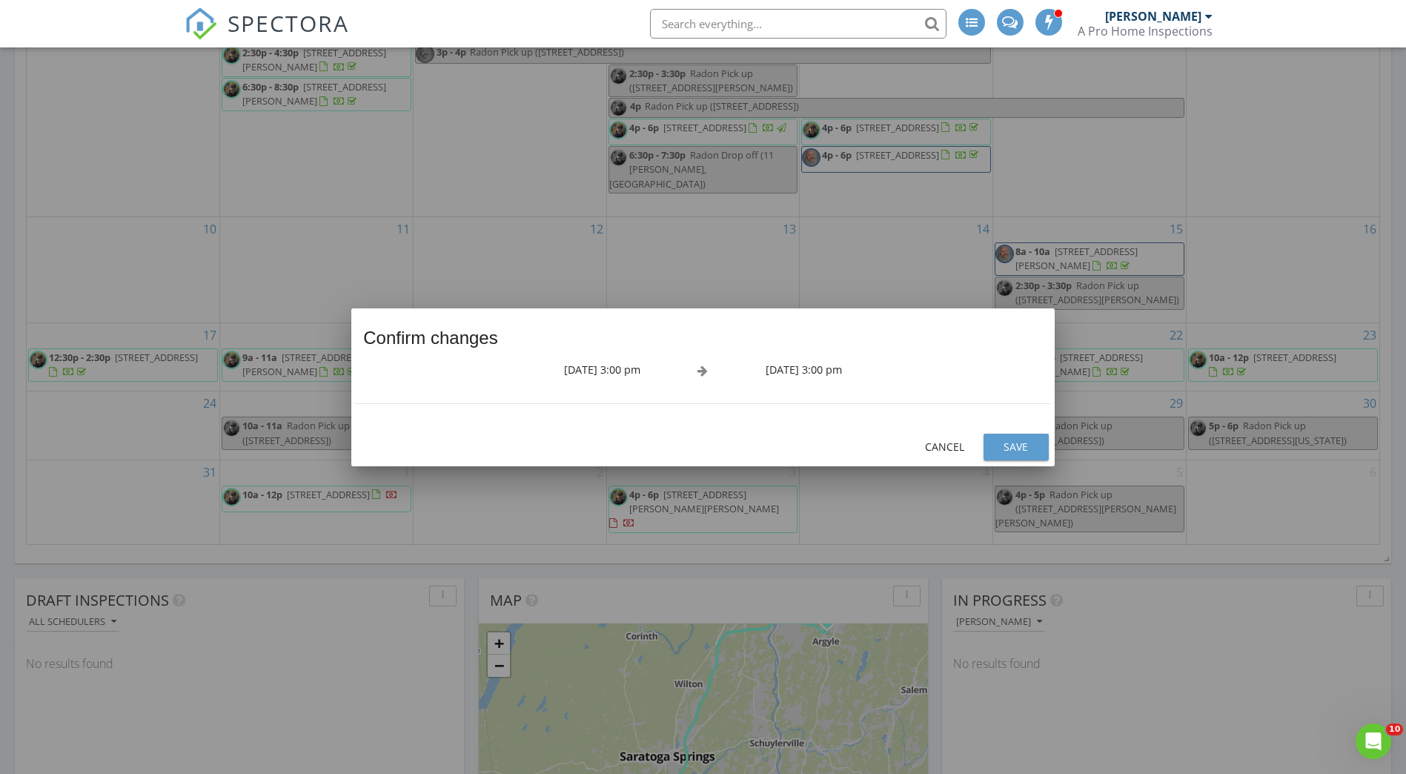
click at [995, 440] on div "Save" at bounding box center [1016, 447] width 42 height 16
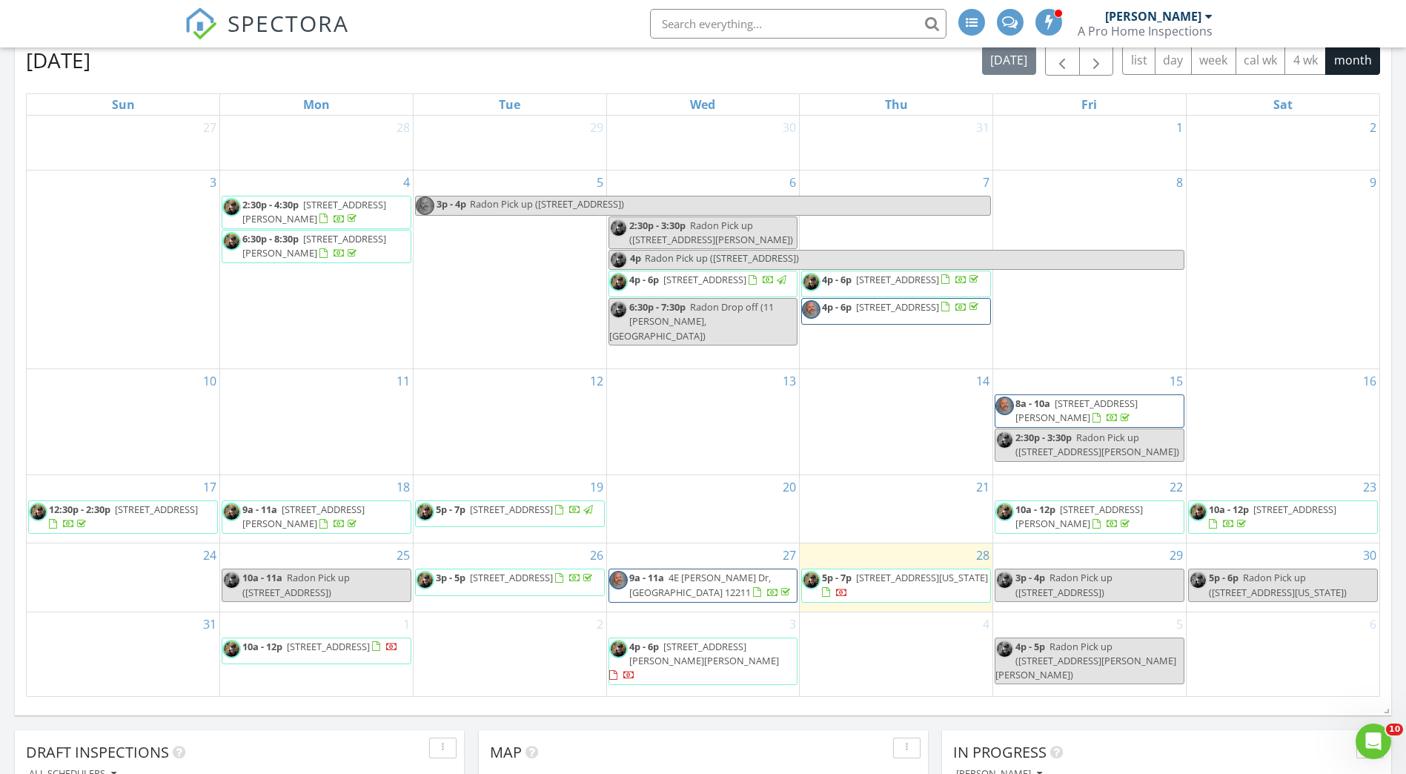
scroll to position [222, 0]
